Goal: Transaction & Acquisition: Subscribe to service/newsletter

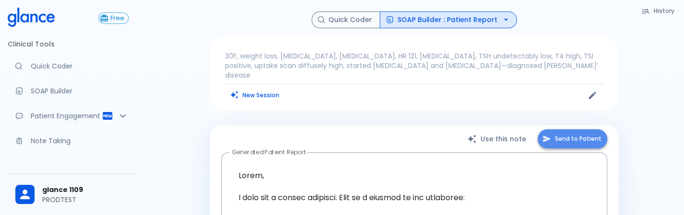
click at [580, 134] on button "Send to Patient" at bounding box center [572, 140] width 70 height 20
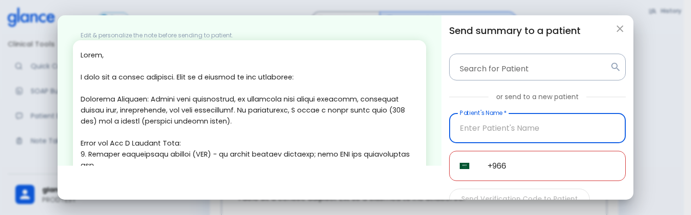
click at [494, 116] on input "text" at bounding box center [537, 128] width 177 height 30
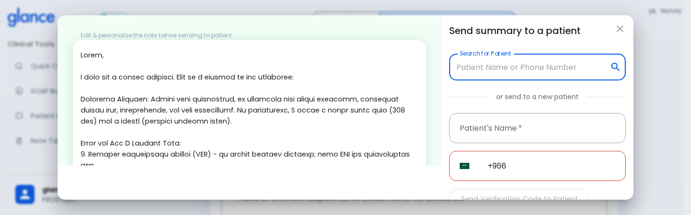
click at [527, 69] on input "Search for Patient" at bounding box center [529, 67] width 153 height 18
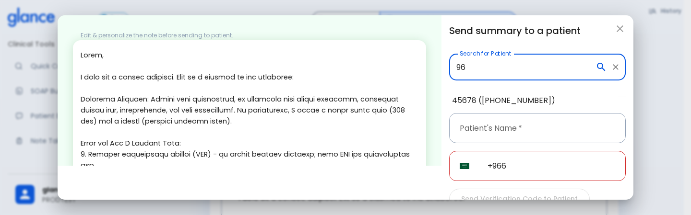
click at [521, 100] on li "45678 (+919606926484)" at bounding box center [531, 100] width 174 height 17
type input "45678 (+919606926484)"
type input "45678"
type input "+91 96069 26484"
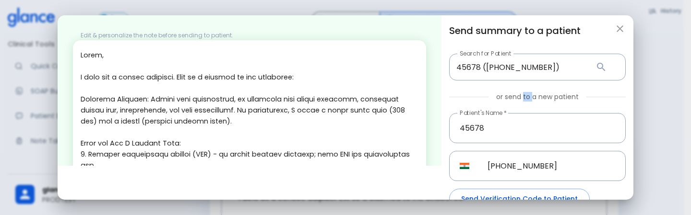
click at [521, 100] on p "or send to a new patient" at bounding box center [537, 97] width 83 height 10
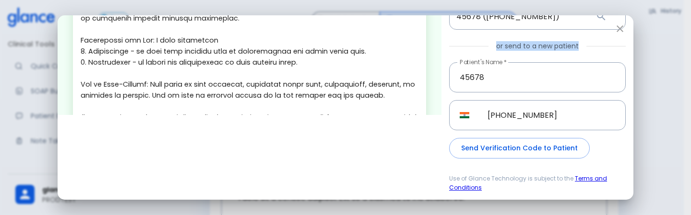
scroll to position [394, 0]
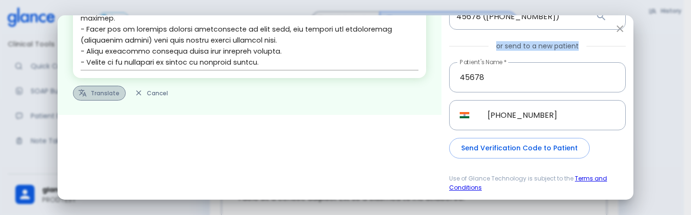
click at [92, 94] on button "Translate" at bounding box center [99, 93] width 53 height 15
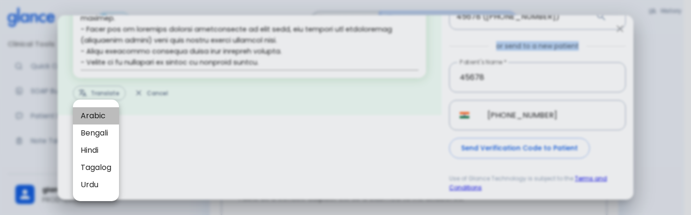
click at [82, 112] on span "Arabic" at bounding box center [96, 116] width 31 height 12
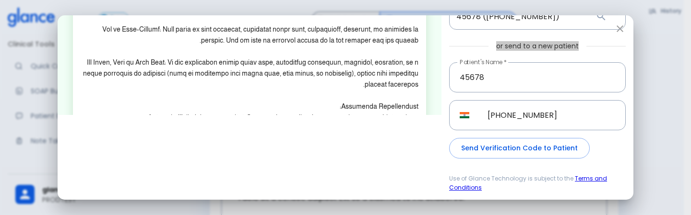
scroll to position [339, 0]
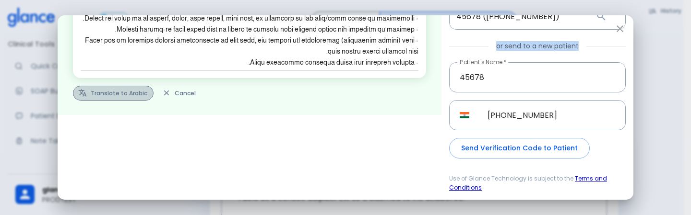
click at [118, 95] on button "Translate to Arabic" at bounding box center [113, 93] width 81 height 15
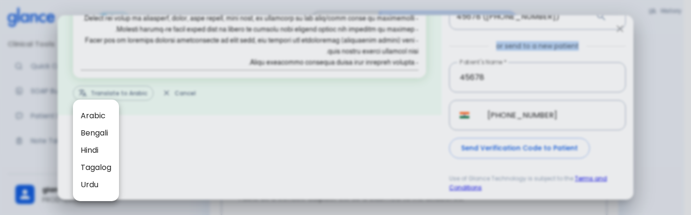
click at [99, 159] on li "Hindi" at bounding box center [96, 150] width 46 height 17
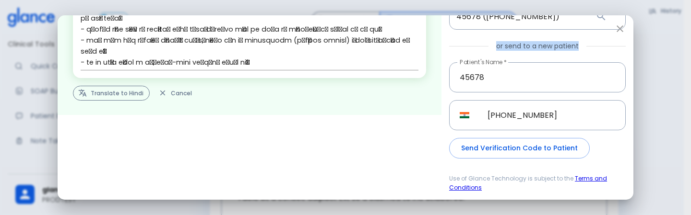
scroll to position [361, 0]
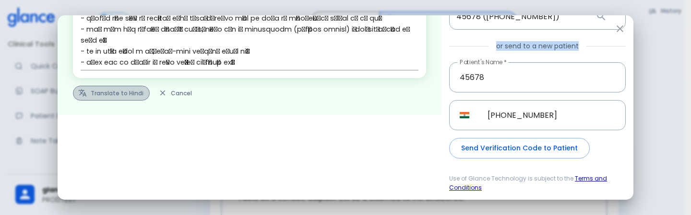
click at [112, 96] on button "Translate to Hindi" at bounding box center [111, 93] width 77 height 15
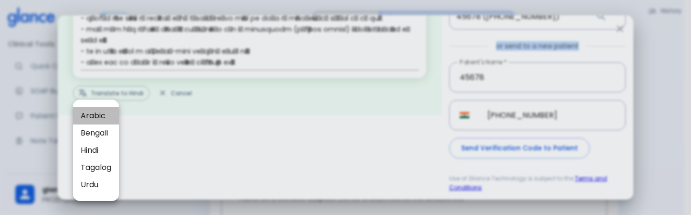
click at [109, 120] on span "Arabic" at bounding box center [96, 116] width 31 height 12
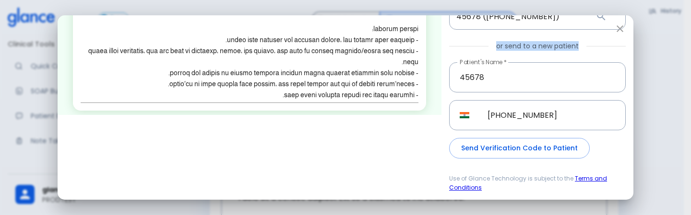
scroll to position [306, 0]
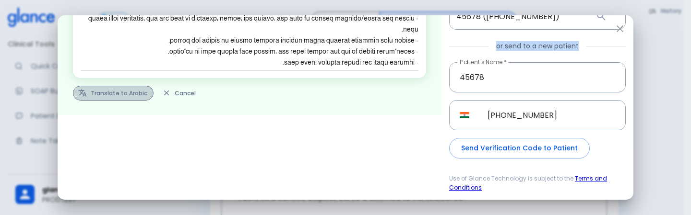
click at [117, 94] on button "Translate to Arabic" at bounding box center [113, 93] width 81 height 15
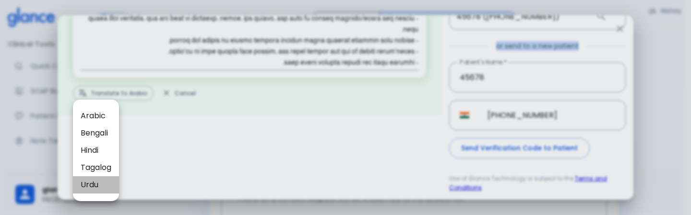
click at [83, 189] on span "Urdu" at bounding box center [96, 185] width 31 height 12
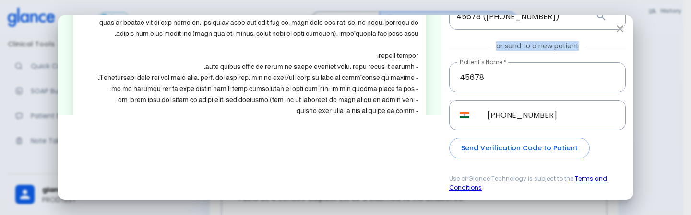
scroll to position [339, 0]
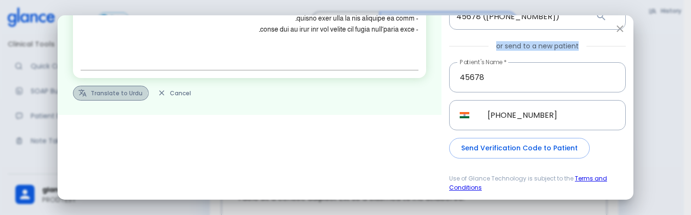
click at [109, 92] on button "Translate to Urdu" at bounding box center [111, 93] width 76 height 15
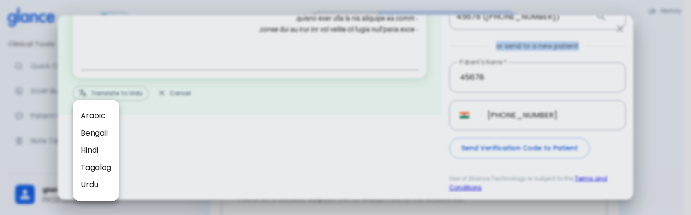
click at [109, 118] on span "Arabic" at bounding box center [96, 116] width 31 height 12
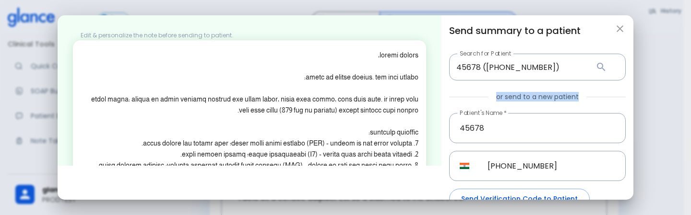
scroll to position [317, 0]
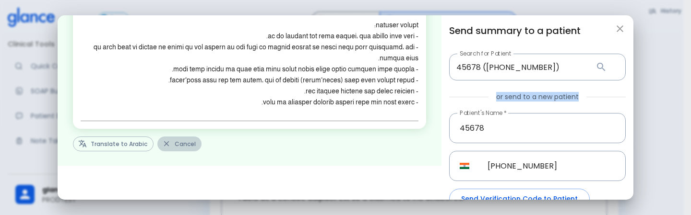
click at [169, 147] on button "Cancel" at bounding box center [179, 144] width 44 height 15
type input "+966"
type textarea "Hello, I wish you a speedy recovery. This is a summary of the encounter: Clinic…"
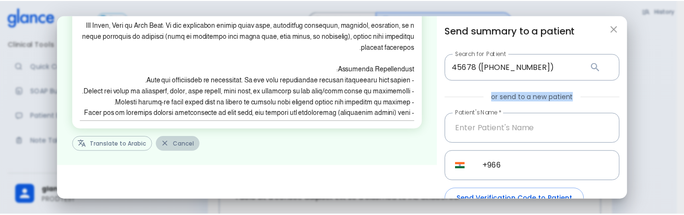
scroll to position [394, 0]
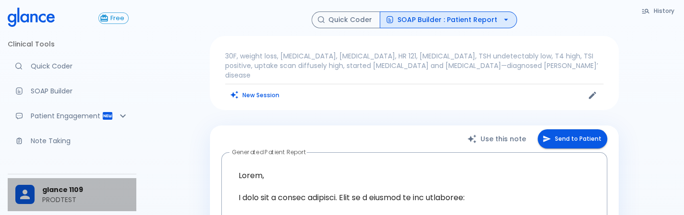
click at [104, 190] on span "glance 1109" at bounding box center [85, 190] width 86 height 10
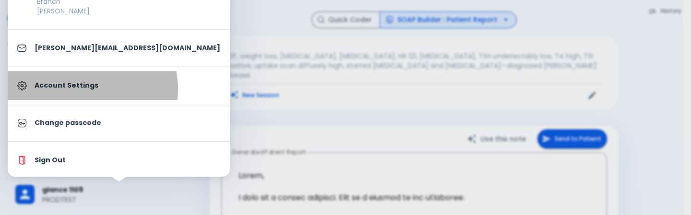
click at [84, 89] on p "Account Settings" at bounding box center [128, 86] width 186 height 10
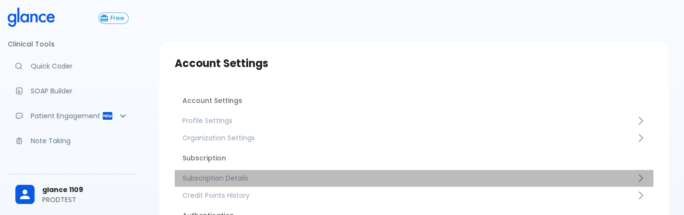
click at [245, 172] on link "Subscription Details" at bounding box center [414, 178] width 478 height 17
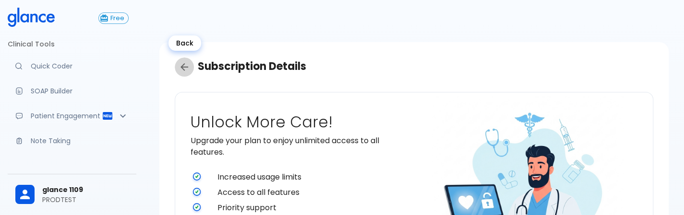
click at [188, 71] on icon "Back" at bounding box center [184, 67] width 12 height 12
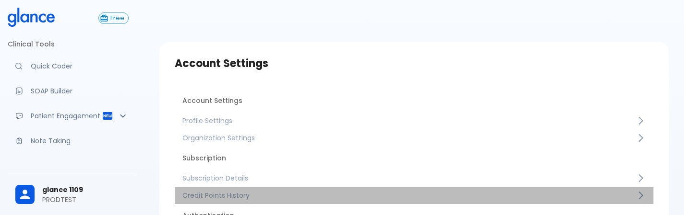
click at [248, 193] on span "Credit Points History" at bounding box center [408, 196] width 453 height 10
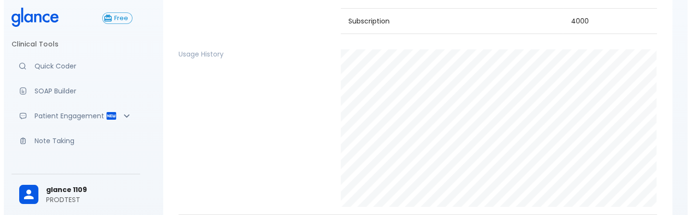
scroll to position [192, 0]
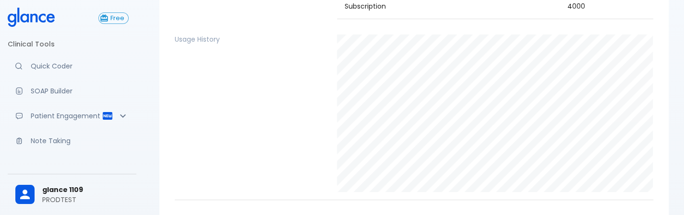
click at [94, 208] on div "glance 1109 PRODTEST" at bounding box center [72, 194] width 129 height 33
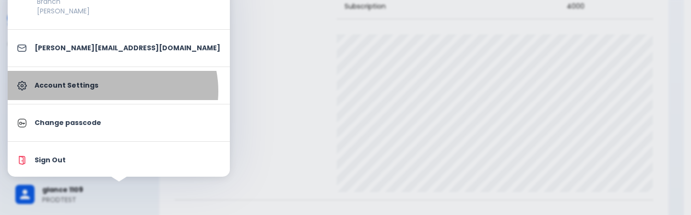
click at [112, 91] on link "Account Settings" at bounding box center [119, 85] width 222 height 29
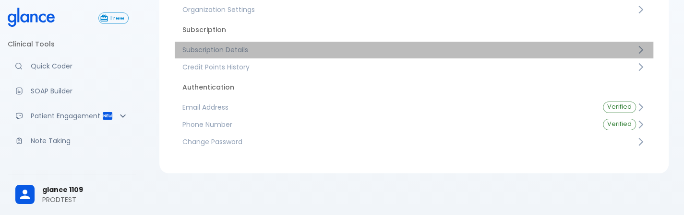
click at [360, 49] on span "Subscription Details" at bounding box center [408, 50] width 453 height 10
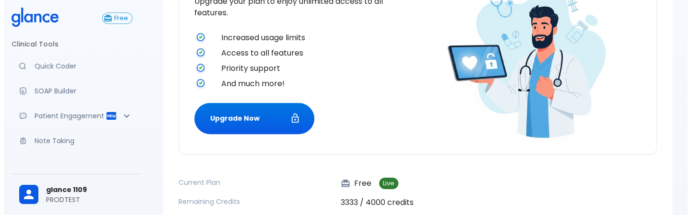
scroll to position [140, 0]
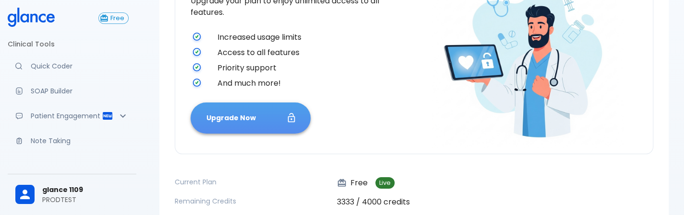
click at [260, 127] on button "Upgrade Now" at bounding box center [250, 118] width 120 height 31
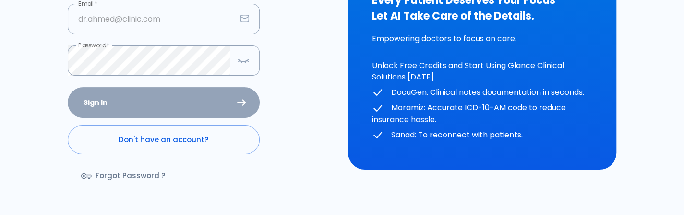
scroll to position [140, 0]
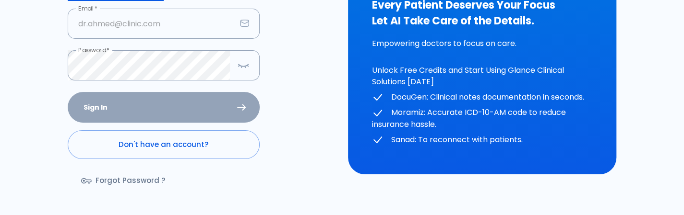
type input "[PERSON_NAME][EMAIL_ADDRESS][DOMAIN_NAME]"
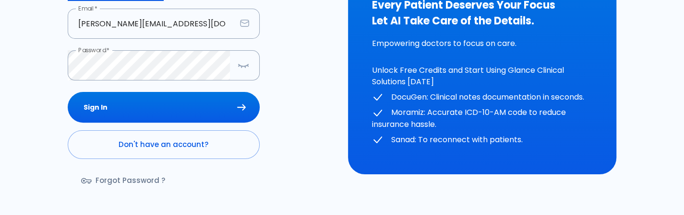
click at [196, 108] on div "Sign In Don't have an account? Forgot Password ?" at bounding box center [164, 147] width 192 height 111
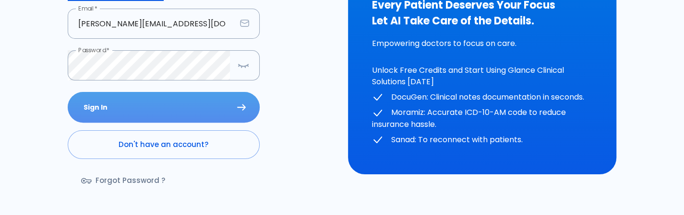
click at [196, 108] on button "Sign In" at bounding box center [164, 107] width 192 height 31
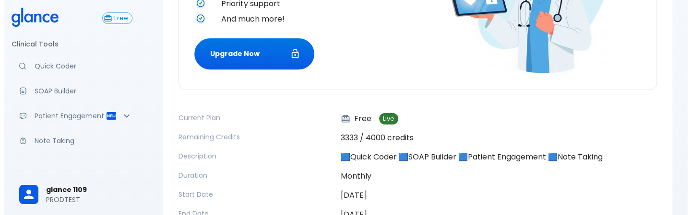
scroll to position [206, 0]
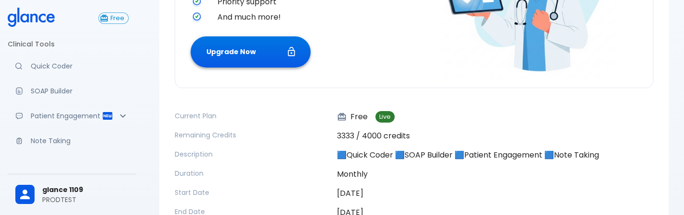
click at [274, 55] on button "Upgrade Now" at bounding box center [250, 51] width 120 height 31
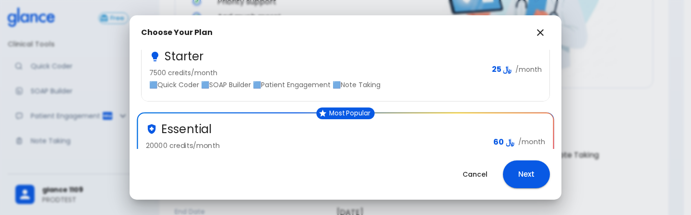
scroll to position [152, 0]
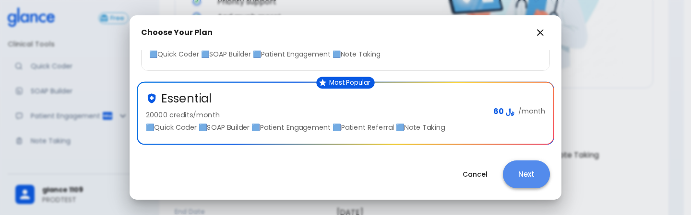
click at [537, 172] on button "Next" at bounding box center [526, 175] width 47 height 28
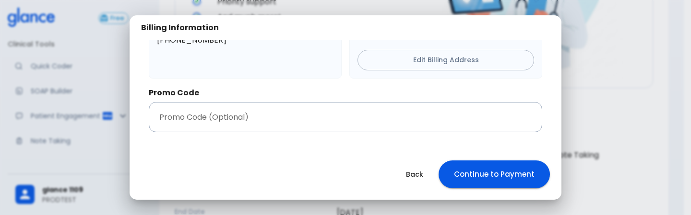
scroll to position [0, 0]
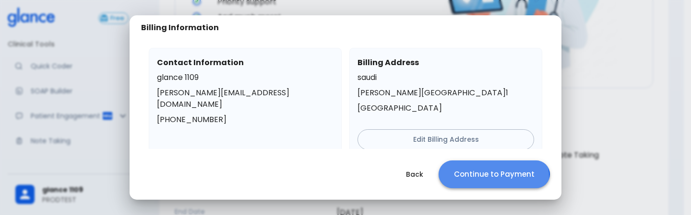
click at [472, 181] on button "Continue to Payment" at bounding box center [493, 175] width 111 height 28
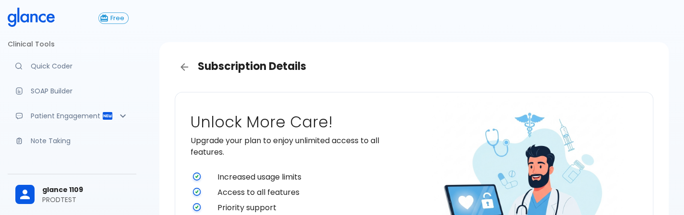
scroll to position [271, 0]
